Goal: Information Seeking & Learning: Learn about a topic

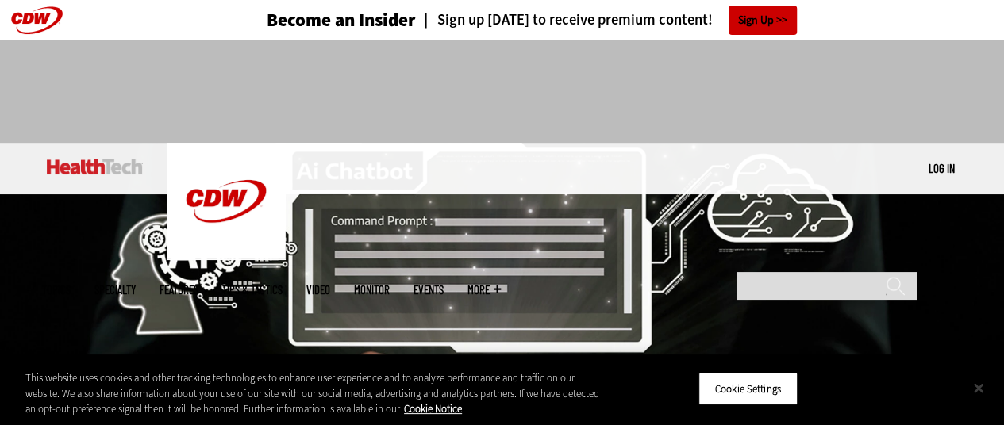
click at [986, 384] on button "Close" at bounding box center [978, 388] width 35 height 35
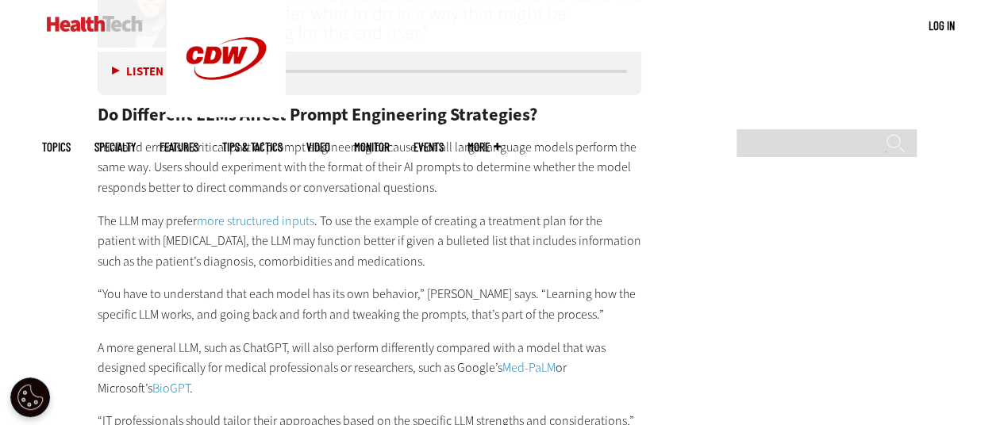
scroll to position [2641, 0]
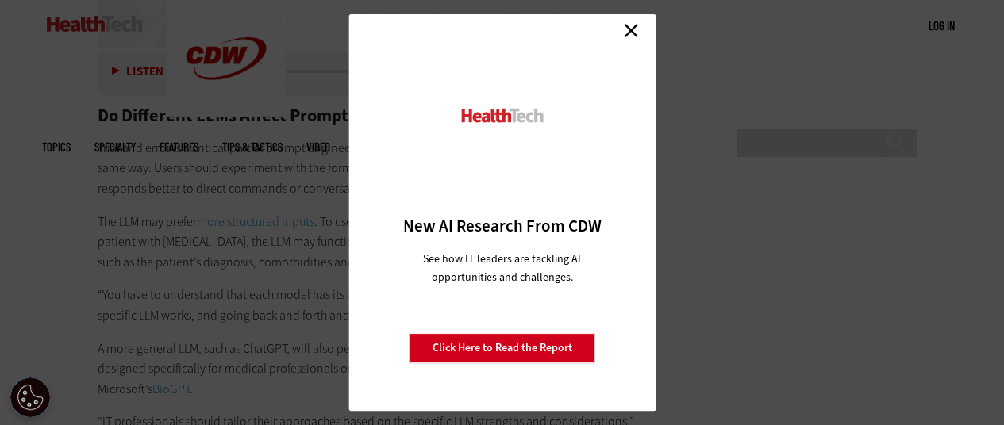
click at [627, 29] on link "Close" at bounding box center [631, 30] width 24 height 24
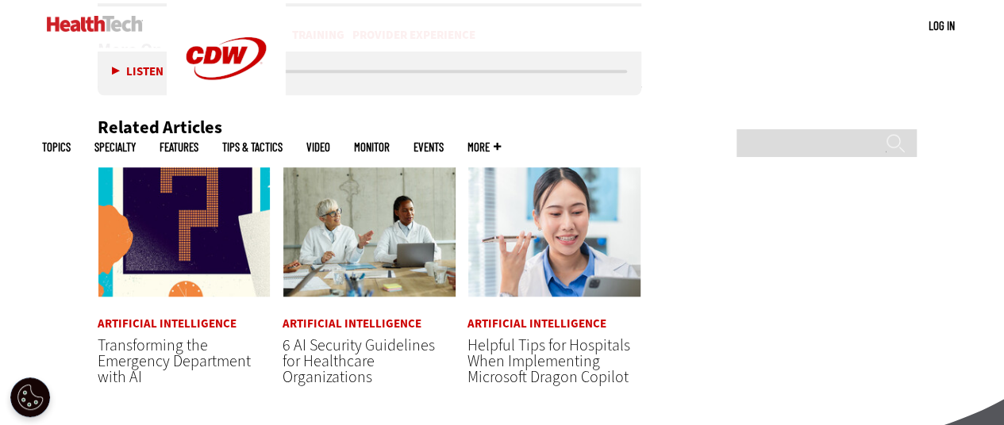
scroll to position [3592, 0]
click at [160, 335] on span "Transforming the Emergency Department with AI" at bounding box center [174, 361] width 153 height 53
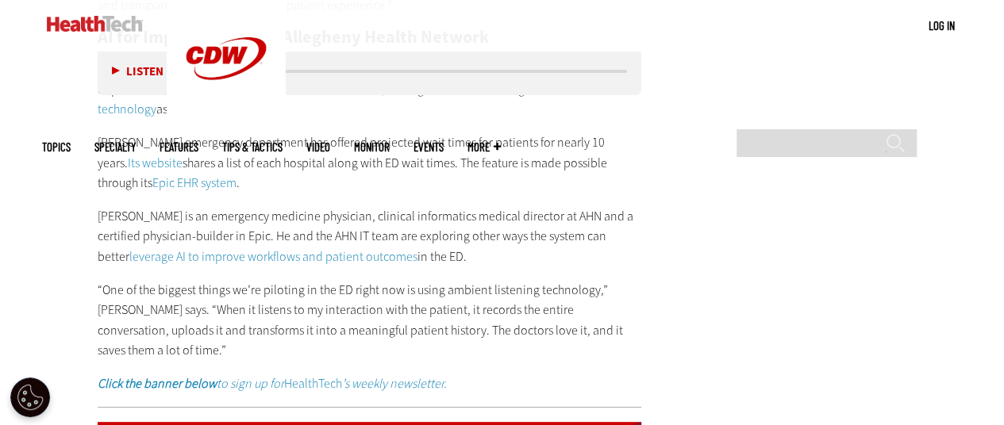
scroll to position [3163, 0]
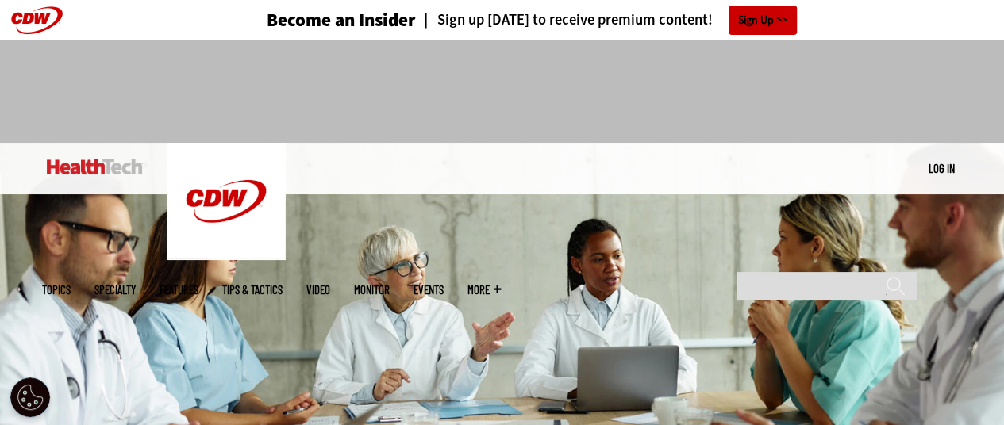
click at [639, 273] on img at bounding box center [502, 317] width 1004 height 348
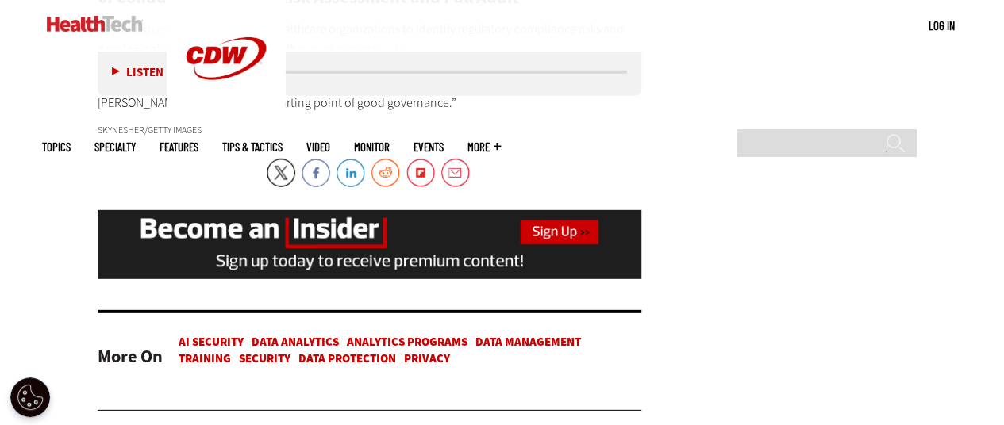
scroll to position [2162, 0]
